Goal: Task Accomplishment & Management: Manage account settings

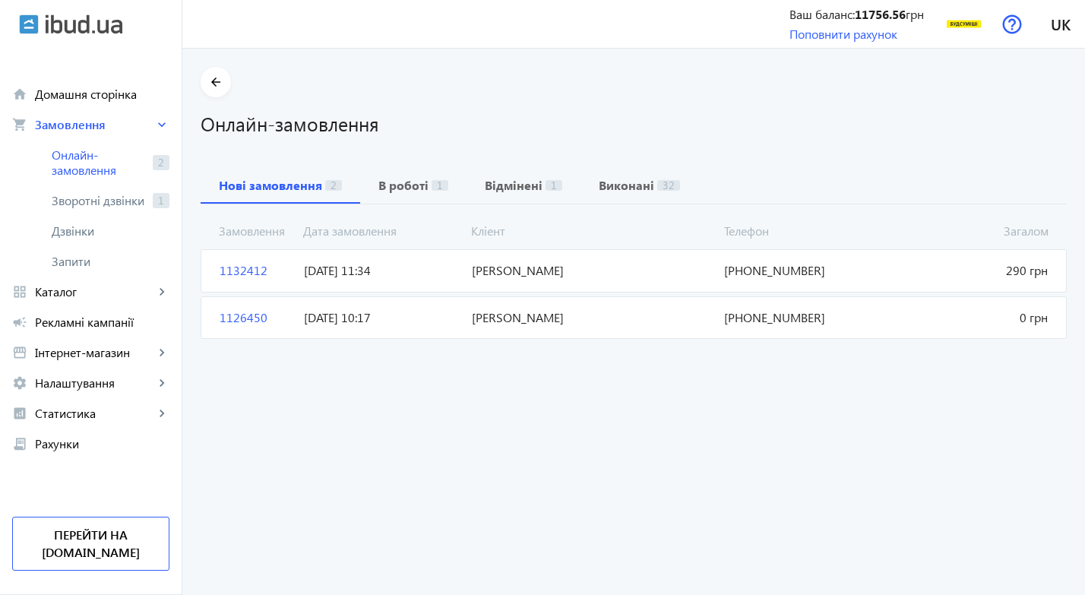
click at [223, 265] on span "1132412" at bounding box center [256, 270] width 84 height 17
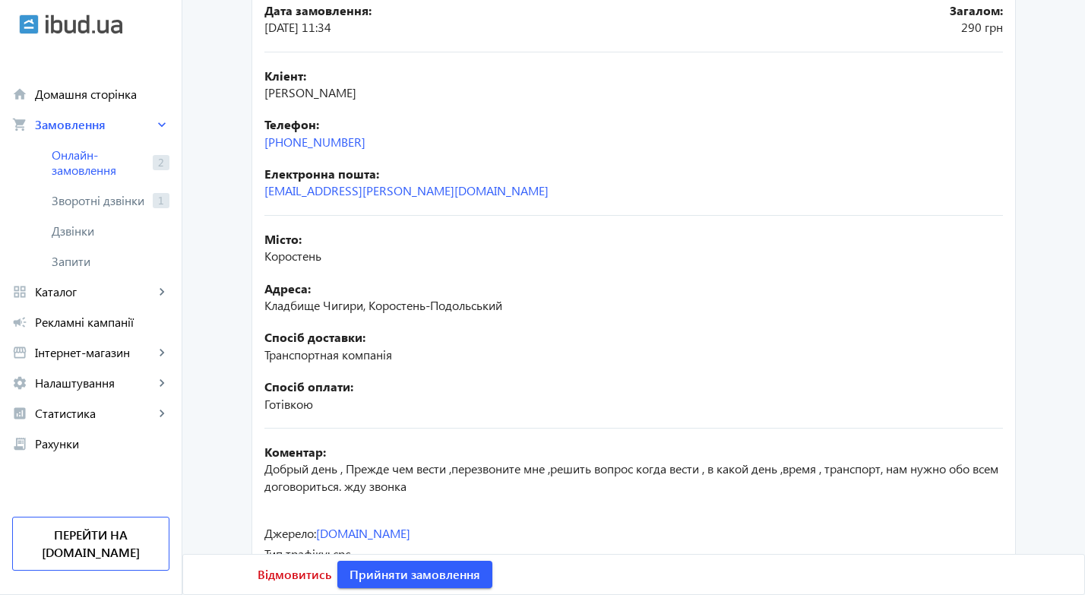
scroll to position [316, 0]
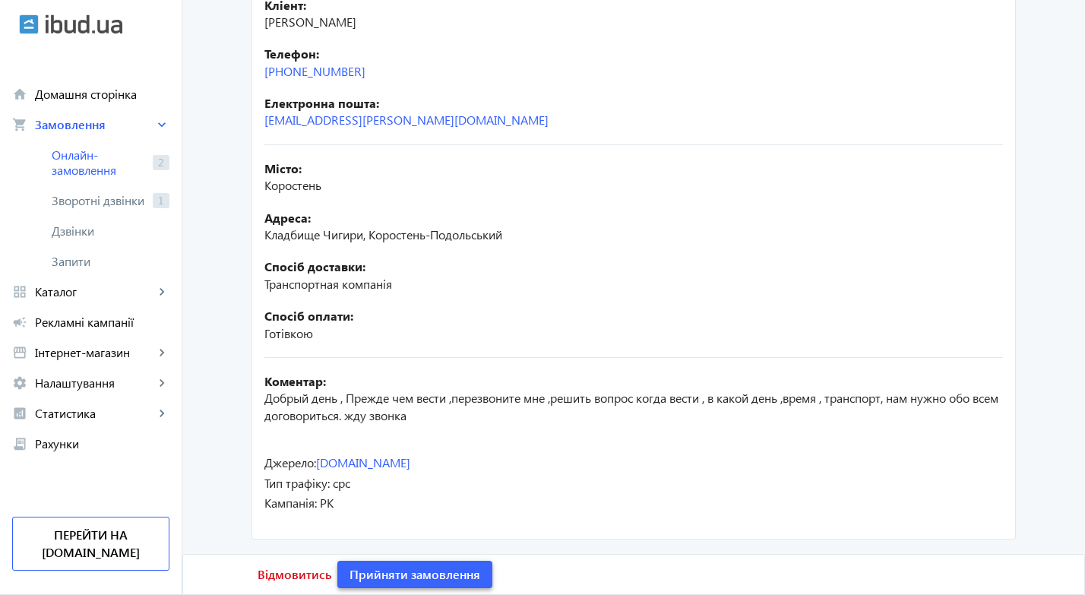
click at [400, 571] on span "Прийняти замовлення" at bounding box center [415, 574] width 131 height 17
click at [395, 575] on span "Замовлення опрацьоване" at bounding box center [425, 574] width 150 height 17
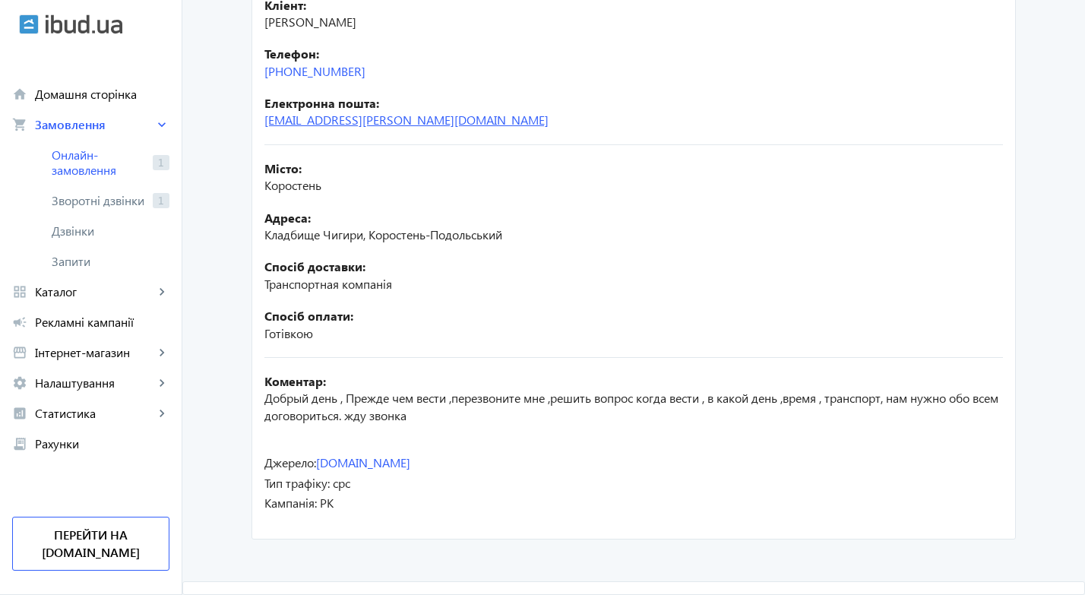
click at [287, 119] on link "[EMAIL_ADDRESS][PERSON_NAME][DOMAIN_NAME]" at bounding box center [407, 120] width 284 height 16
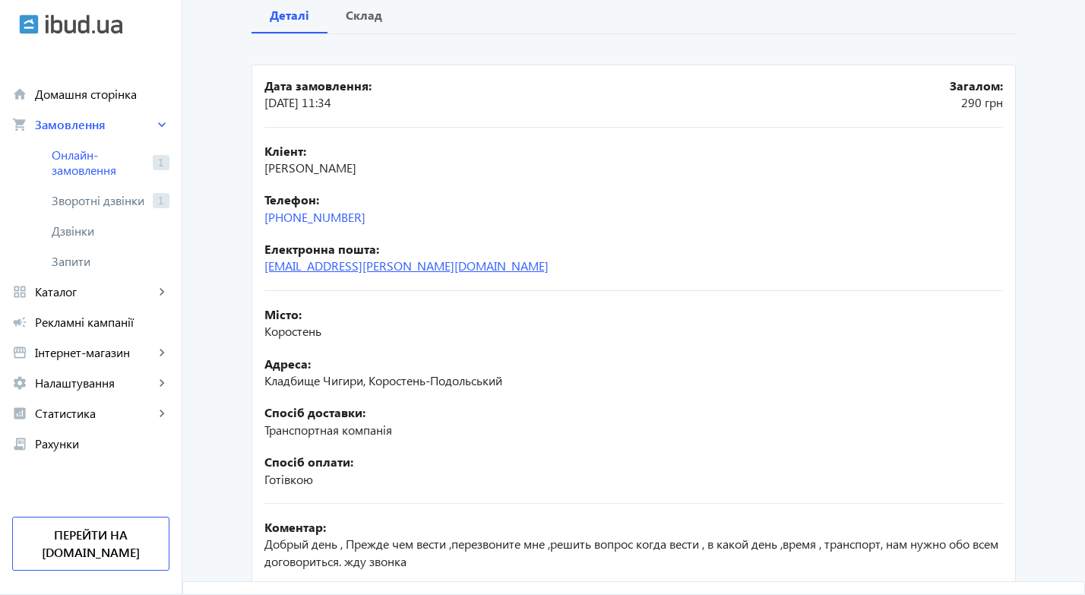
scroll to position [164, 0]
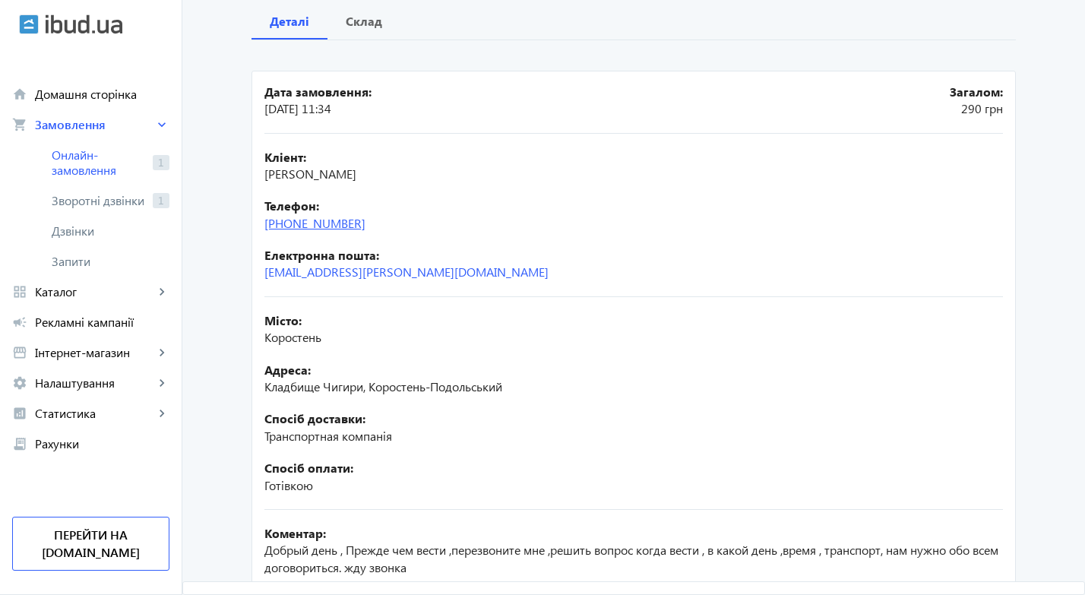
drag, startPoint x: 375, startPoint y: 220, endPoint x: 280, endPoint y: 228, distance: 94.6
click at [280, 228] on div "Телефон: [PHONE_NUMBER]" at bounding box center [634, 215] width 739 height 34
copy link "[PHONE_NUMBER]"
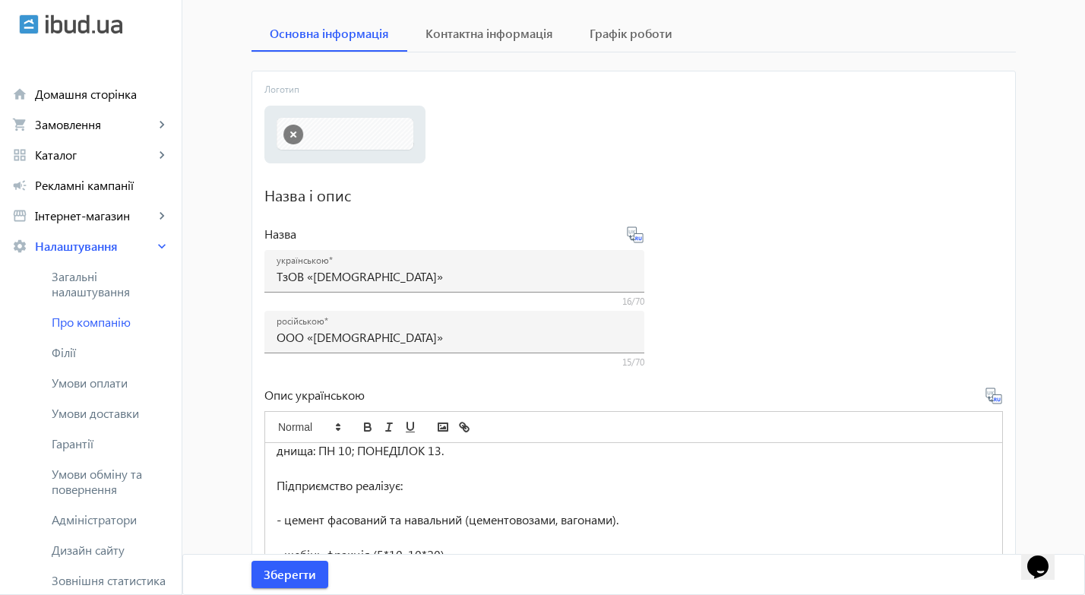
scroll to position [380, 0]
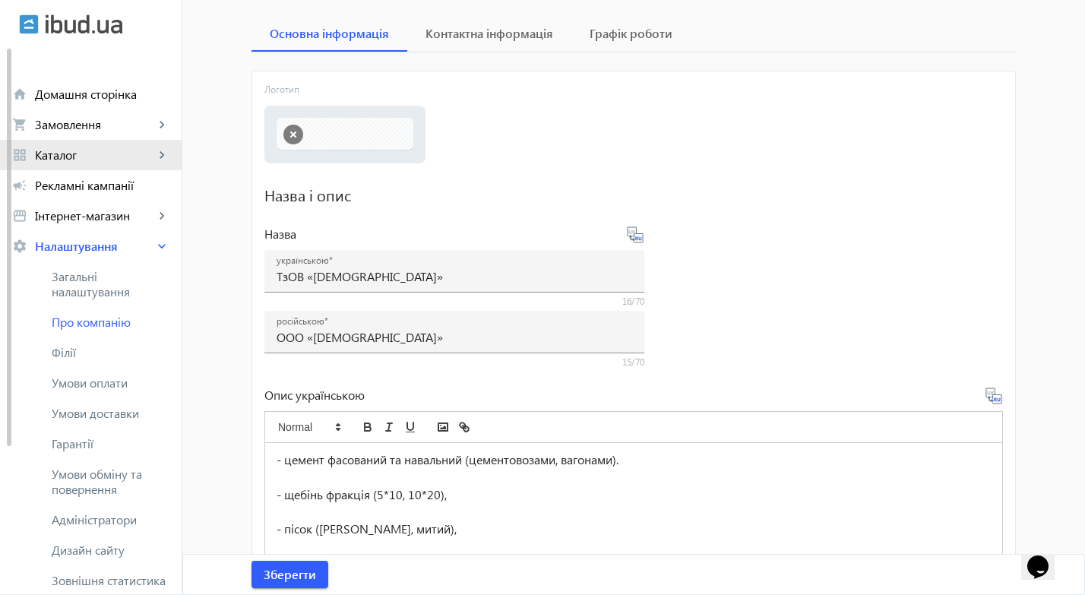
click at [65, 151] on span "Каталог" at bounding box center [94, 154] width 119 height 15
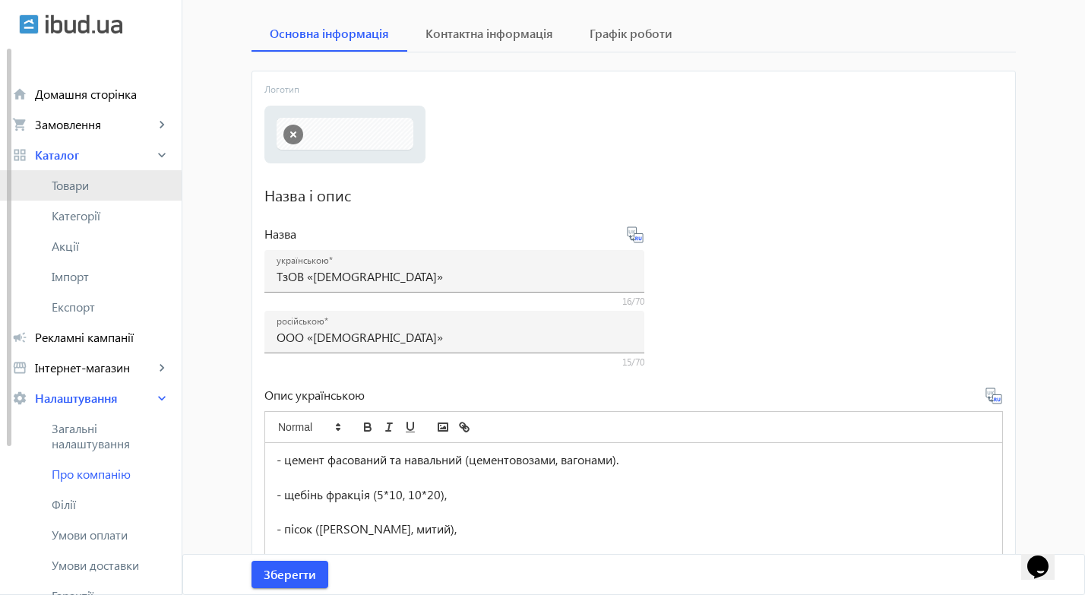
click at [78, 189] on span "Товари" at bounding box center [111, 185] width 118 height 15
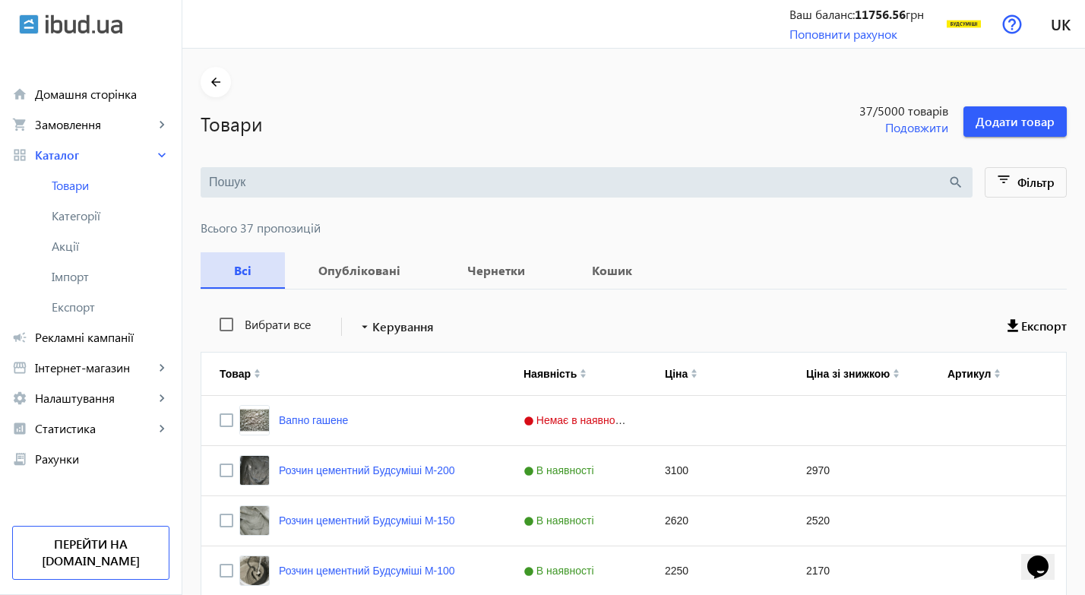
click at [231, 276] on b "Всі" at bounding box center [243, 271] width 48 height 12
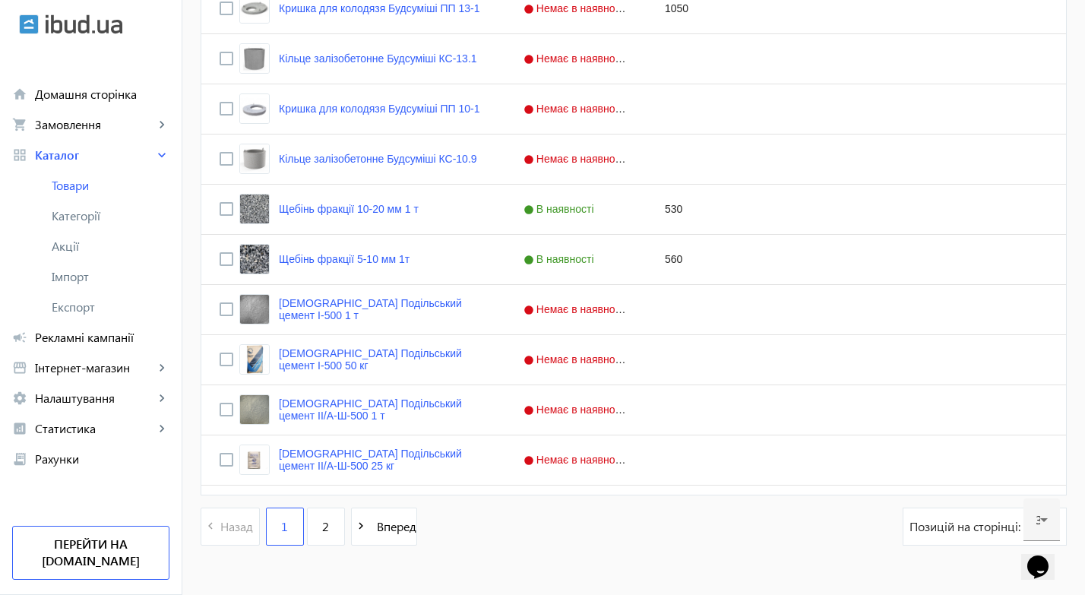
scroll to position [1451, 0]
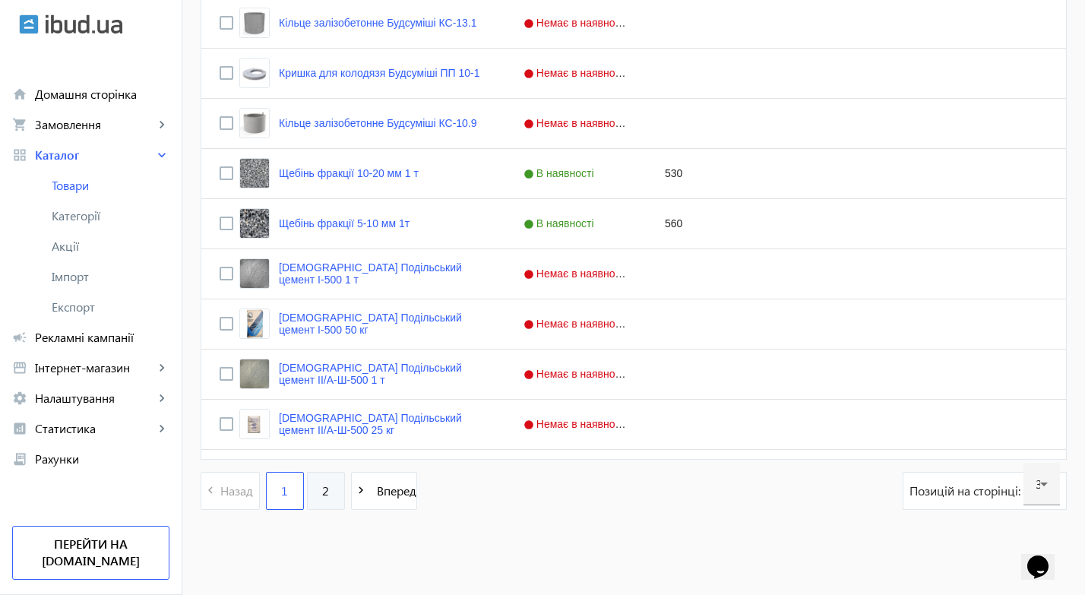
click at [312, 493] on link "2" at bounding box center [326, 491] width 38 height 38
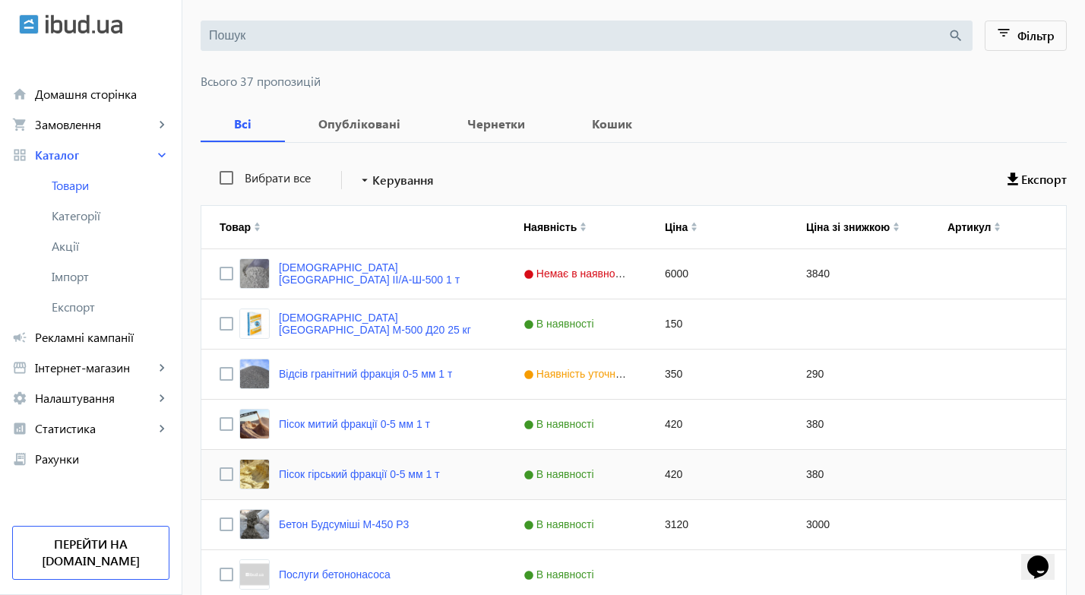
scroll to position [152, 0]
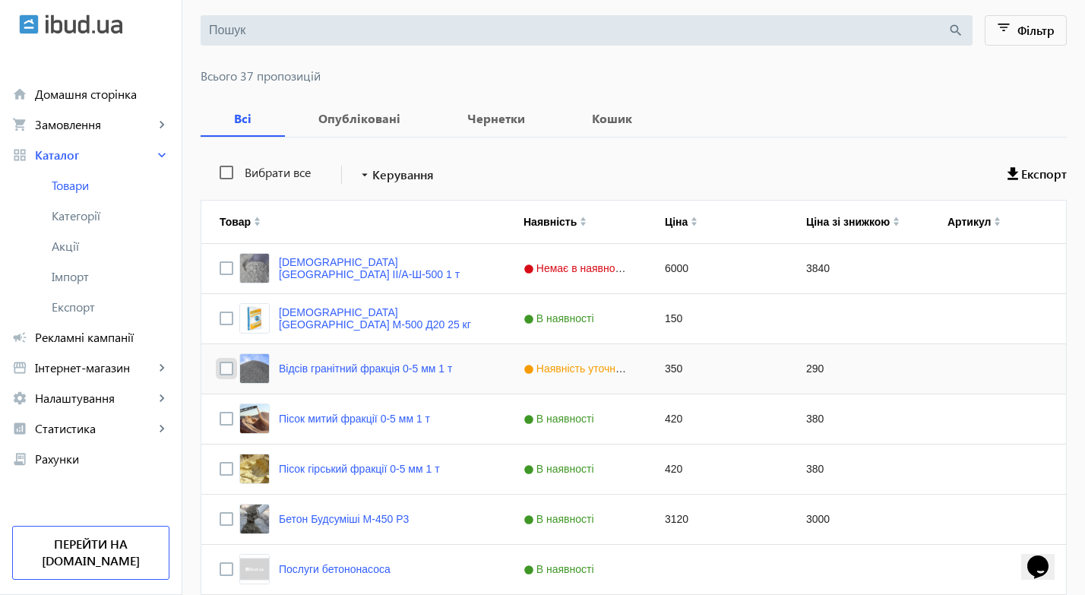
click at [220, 367] on input "Press Space to toggle row selection (unchecked)" at bounding box center [227, 369] width 14 height 14
checkbox input "true"
